Goal: Transaction & Acquisition: Purchase product/service

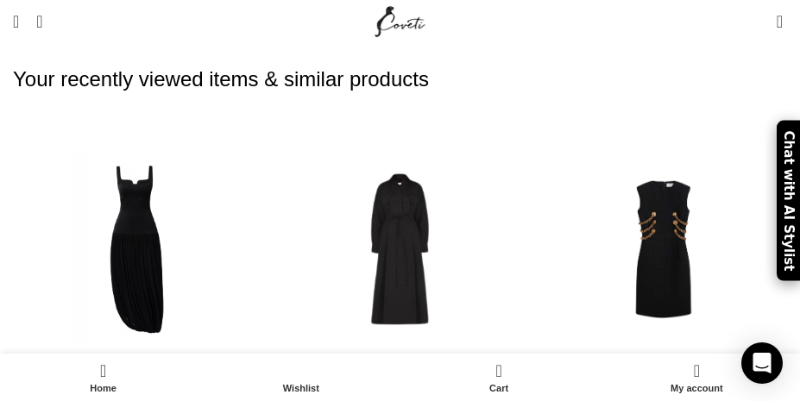
scroll to position [352, 0]
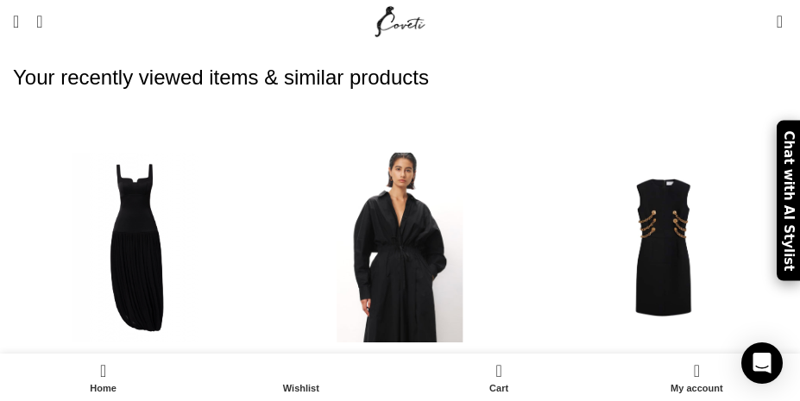
click at [399, 381] on h4 "[PERSON_NAME] Dress" at bounding box center [400, 389] width 247 height 17
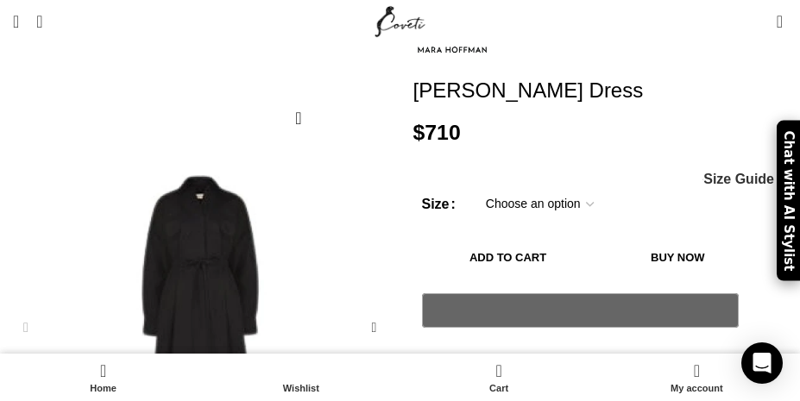
scroll to position [228, 0]
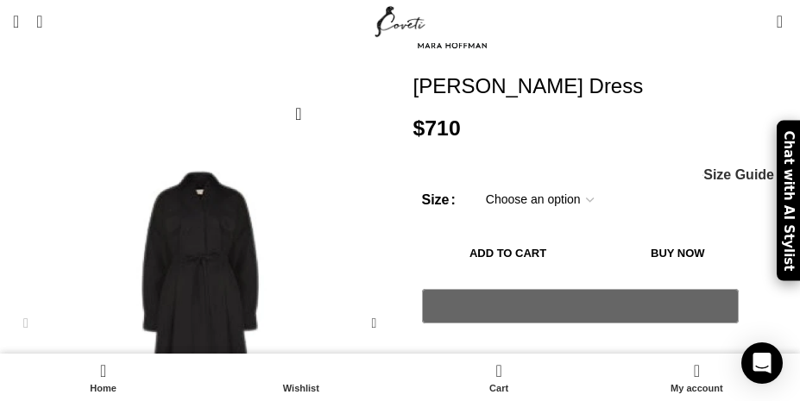
click at [581, 182] on select "Choose an option L M S XS XL XXL XXXL XXS" at bounding box center [540, 200] width 134 height 36
click at [473, 182] on select "Choose an option L M S XS XL XXL XXXL XXS" at bounding box center [540, 200] width 134 height 36
